Goal: Task Accomplishment & Management: Use online tool/utility

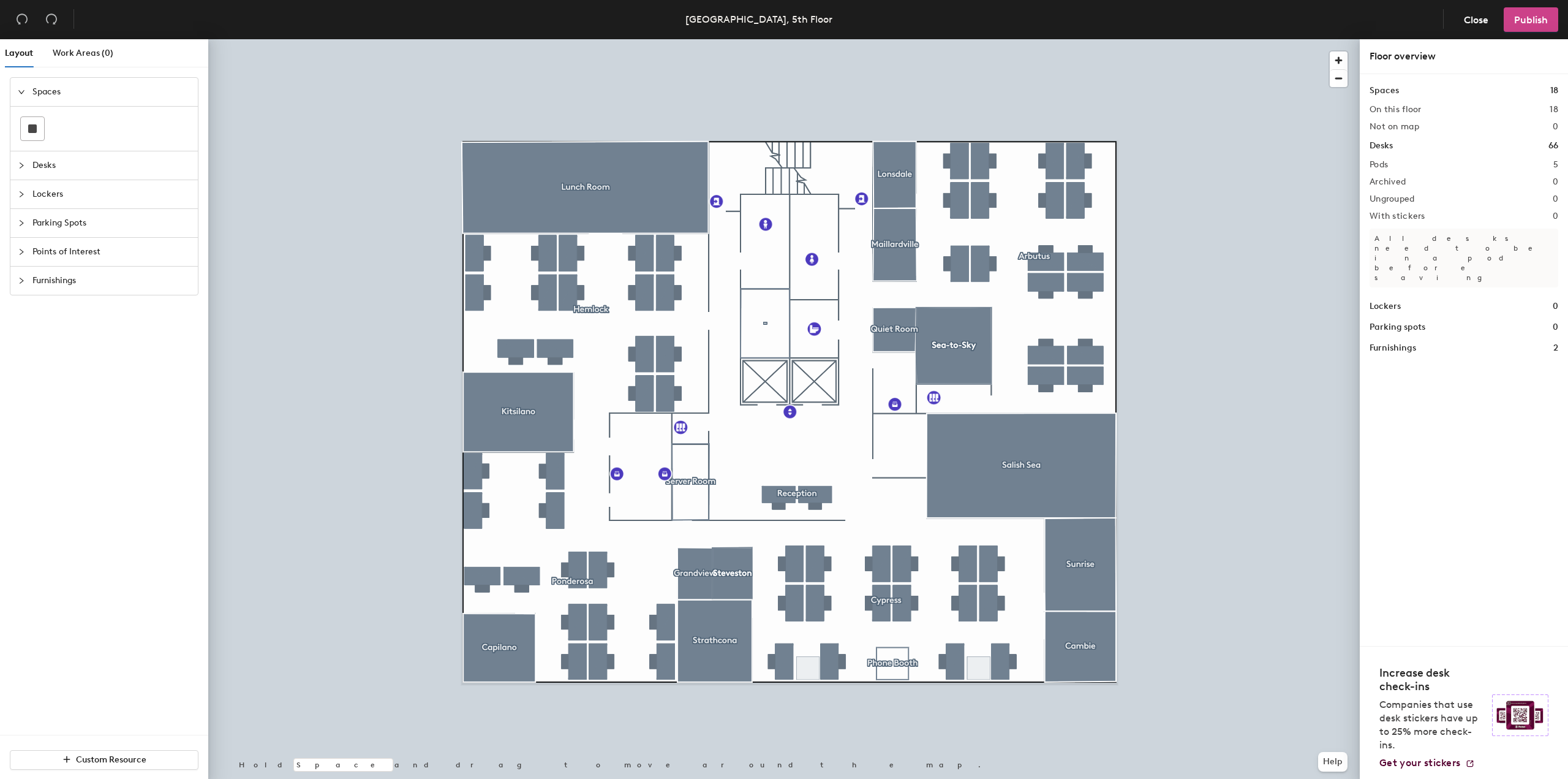
click at [1545, 10] on button "Publish" at bounding box center [1531, 20] width 55 height 25
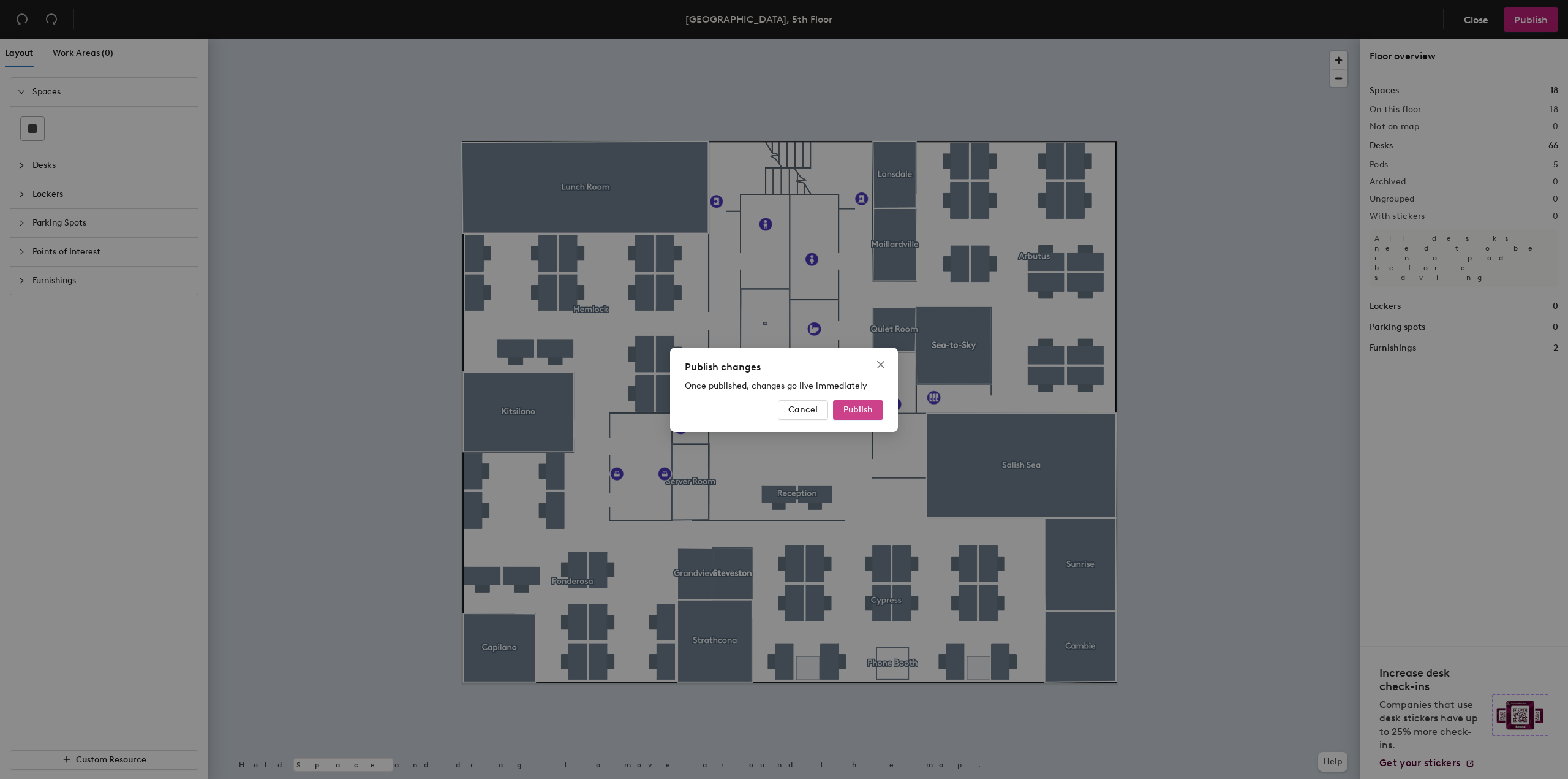
click at [867, 406] on span "Publish" at bounding box center [857, 410] width 29 height 10
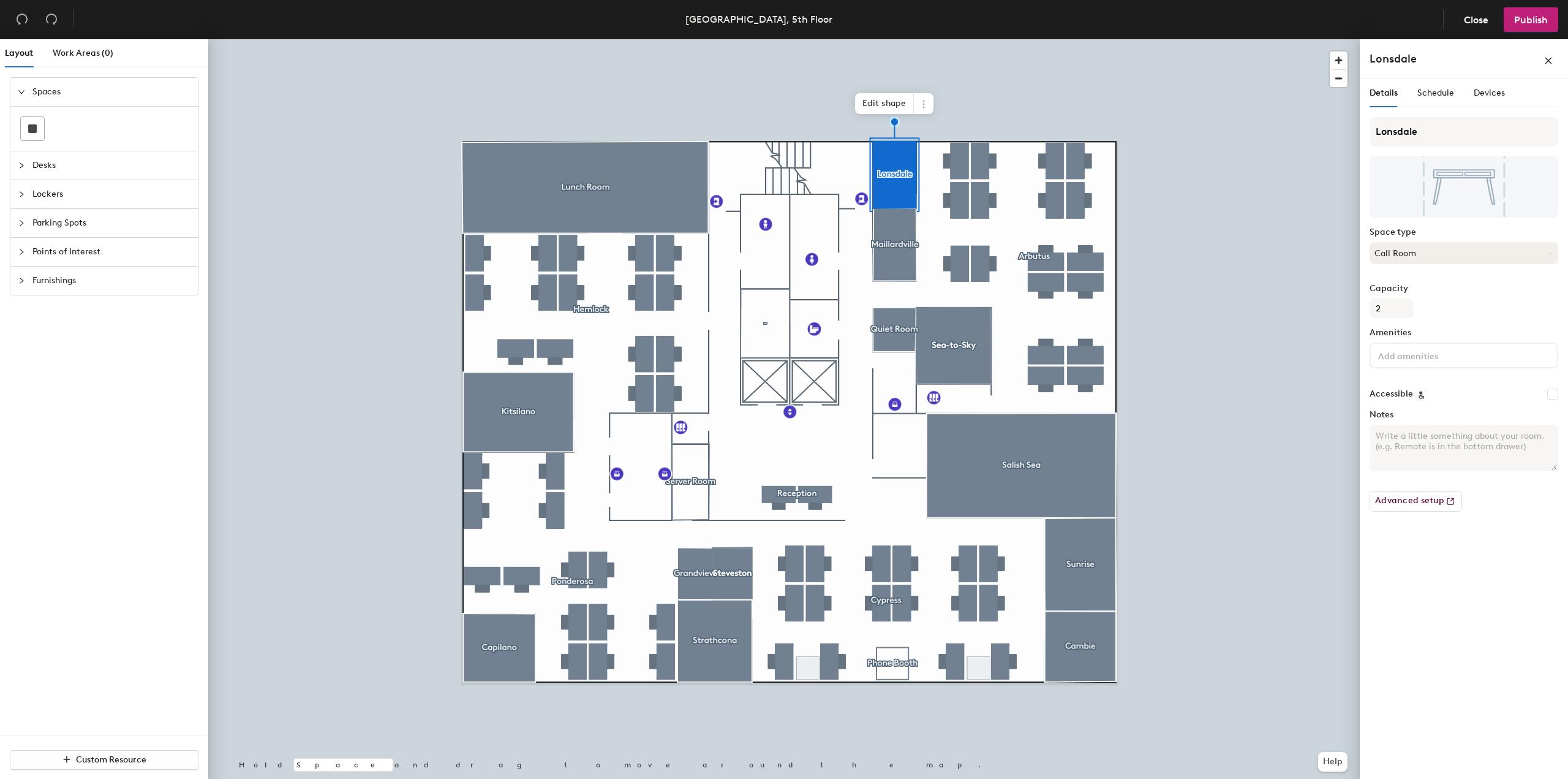
click at [1419, 250] on button "Call Room" at bounding box center [1464, 253] width 189 height 22
click at [1393, 257] on button "Meeting Room" at bounding box center [1464, 253] width 189 height 22
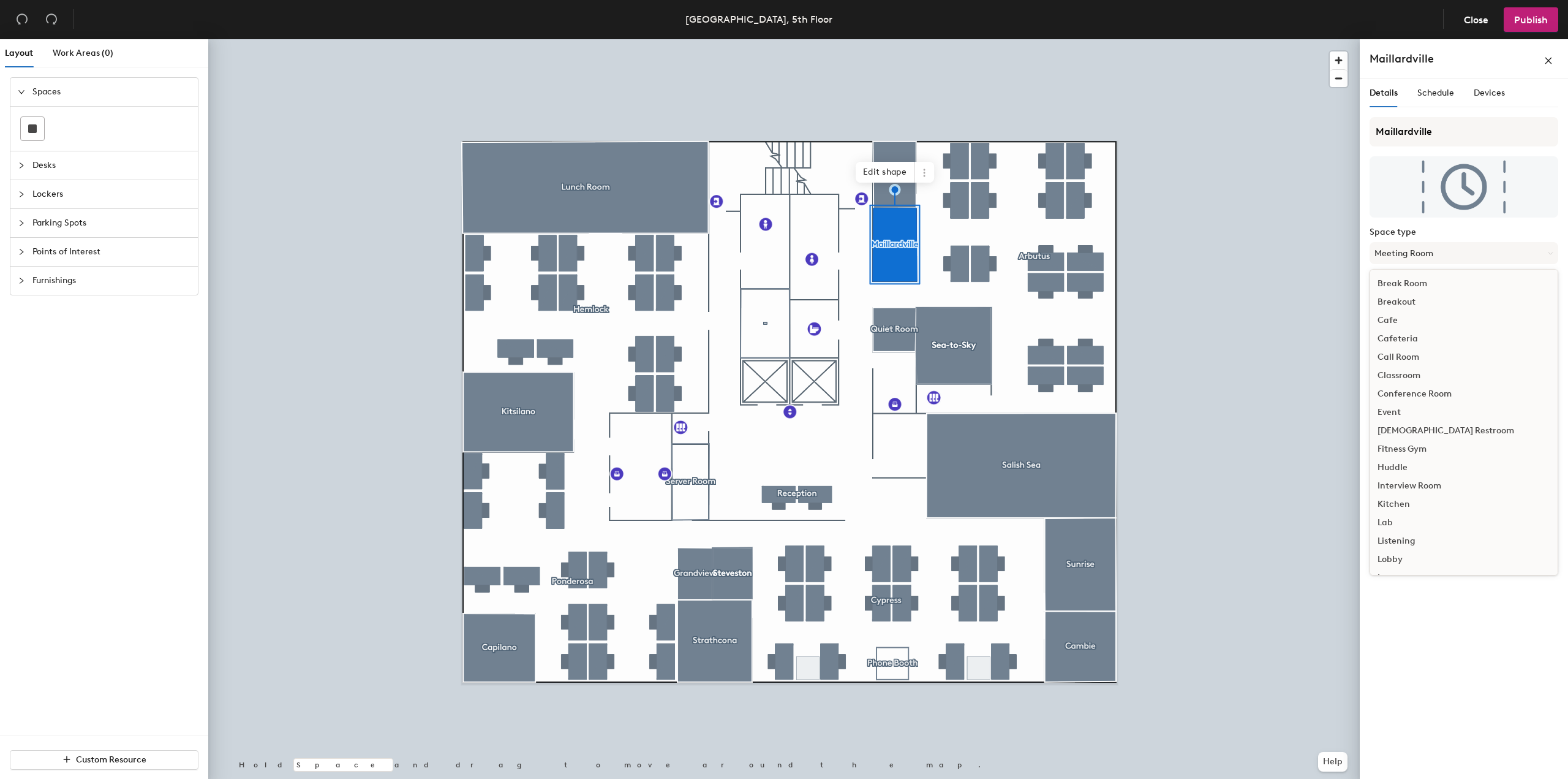
click at [1413, 356] on div "Call Room" at bounding box center [1464, 357] width 187 height 18
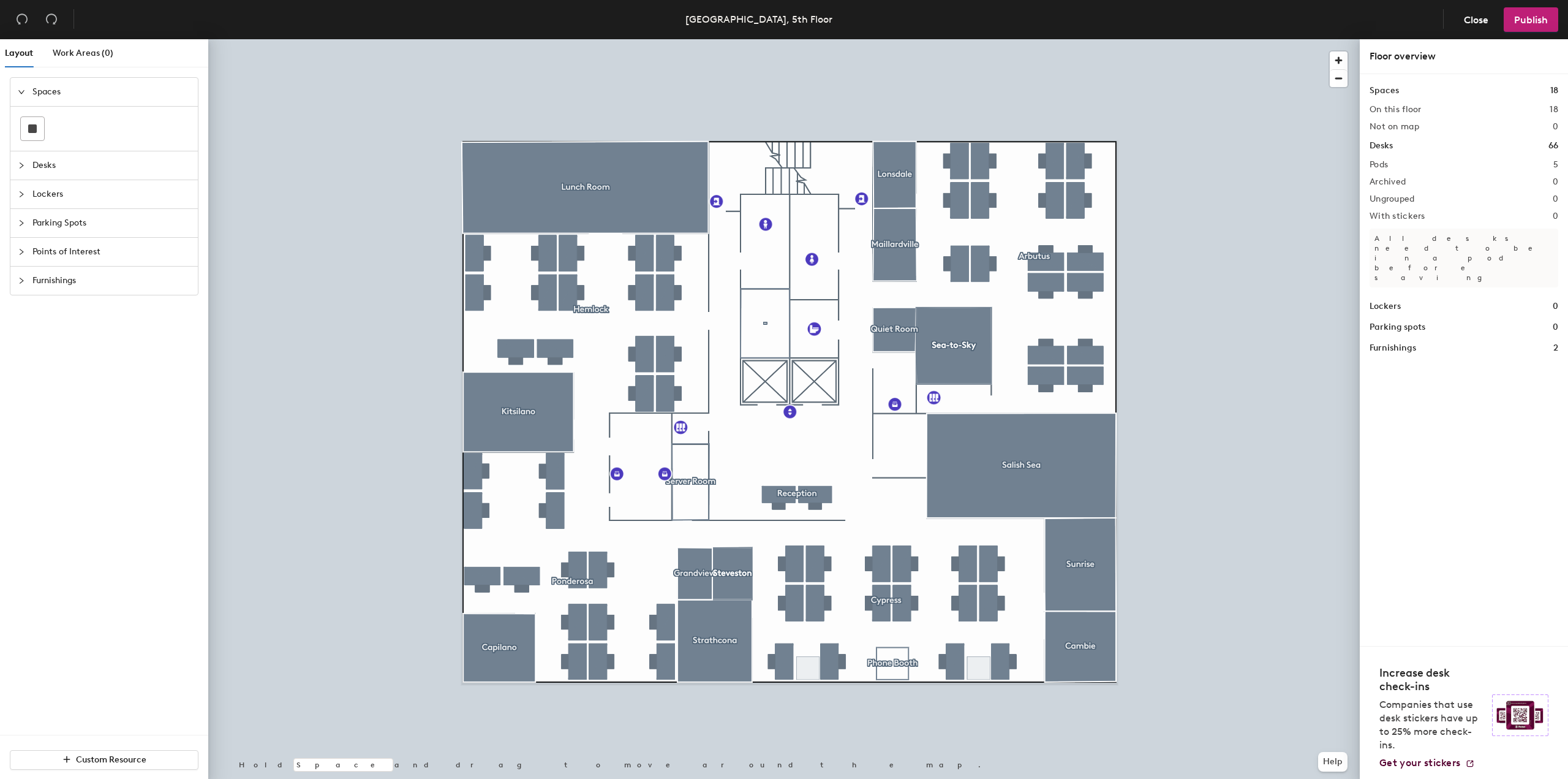
click at [892, 39] on div at bounding box center [783, 39] width 1151 height 0
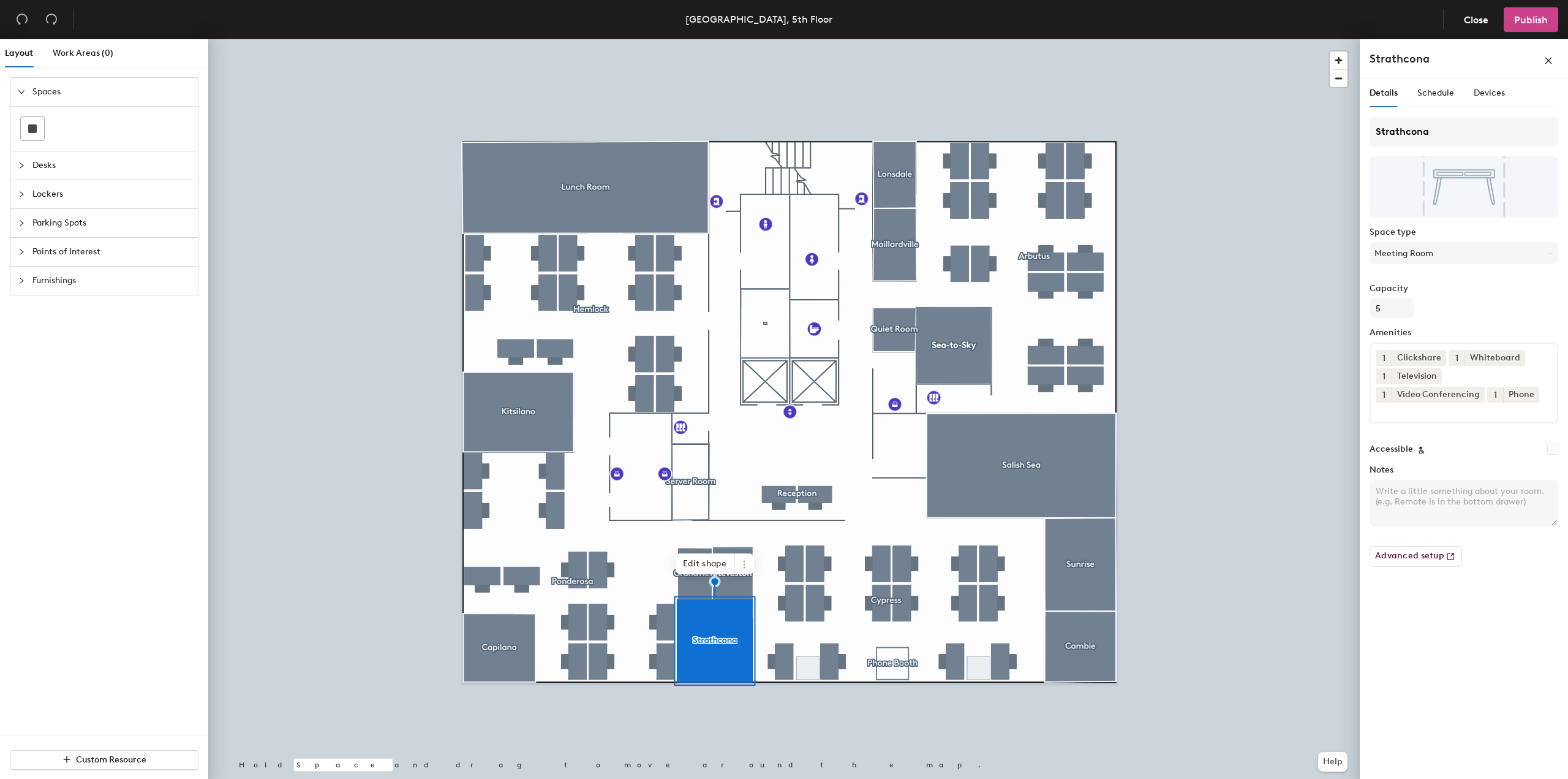
click at [1537, 22] on span "Publish" at bounding box center [1531, 20] width 34 height 12
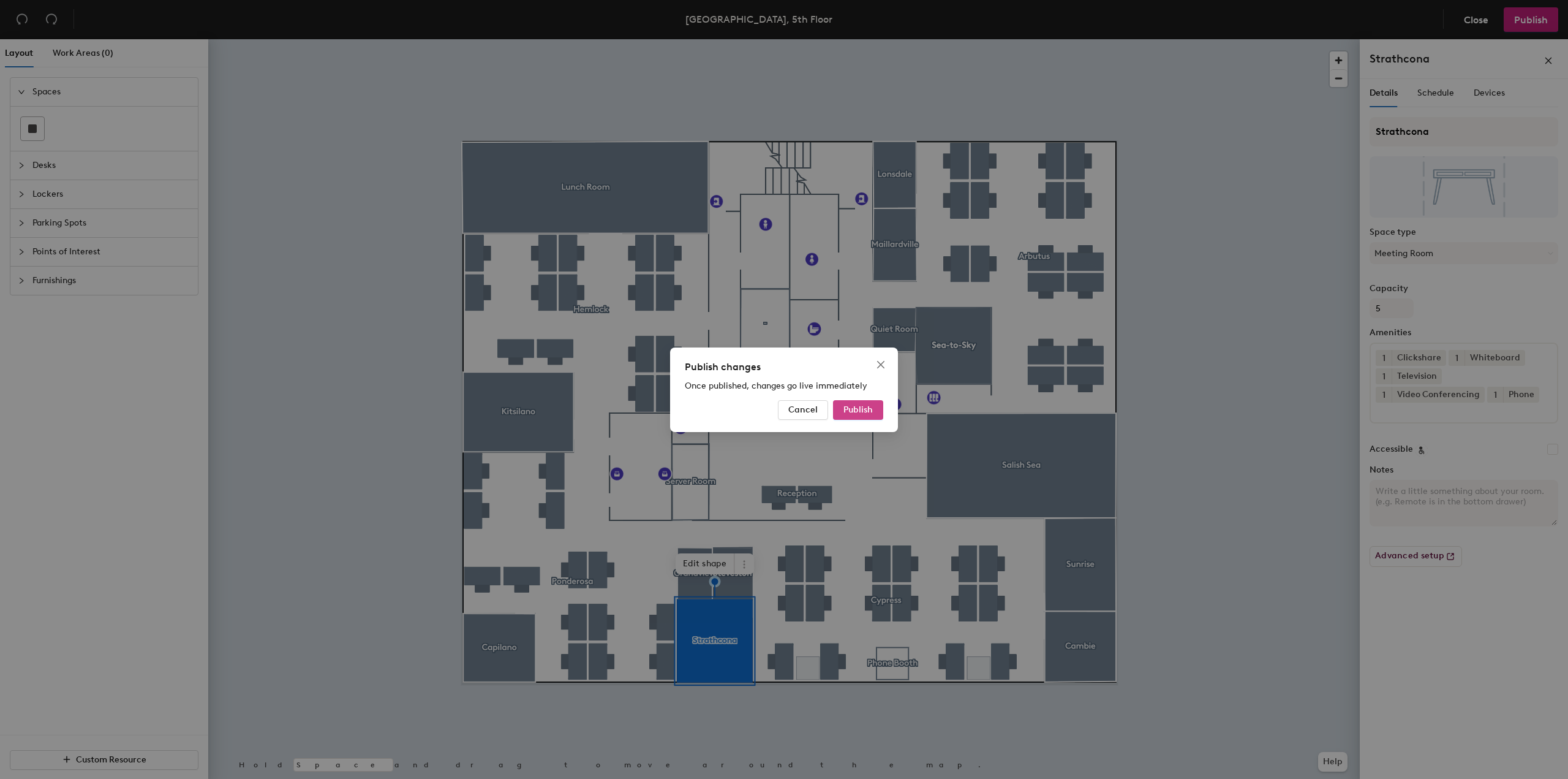
click at [867, 404] on span "Publish" at bounding box center [857, 410] width 29 height 10
